Goal: Task Accomplishment & Management: Complete application form

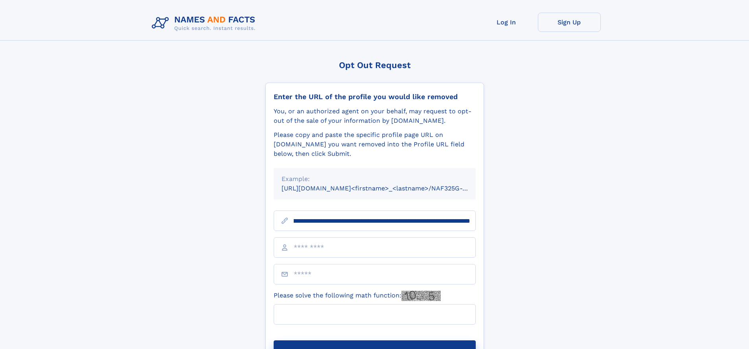
scroll to position [0, 88]
type input "**********"
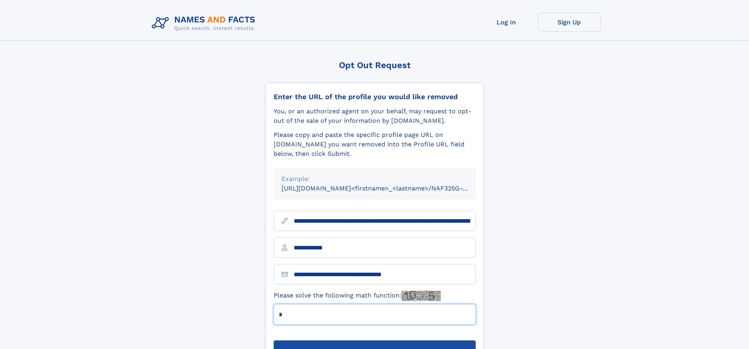
type input "*"
click at [374, 340] on button "Submit Opt Out Request" at bounding box center [375, 352] width 202 height 25
